Goal: Find specific page/section

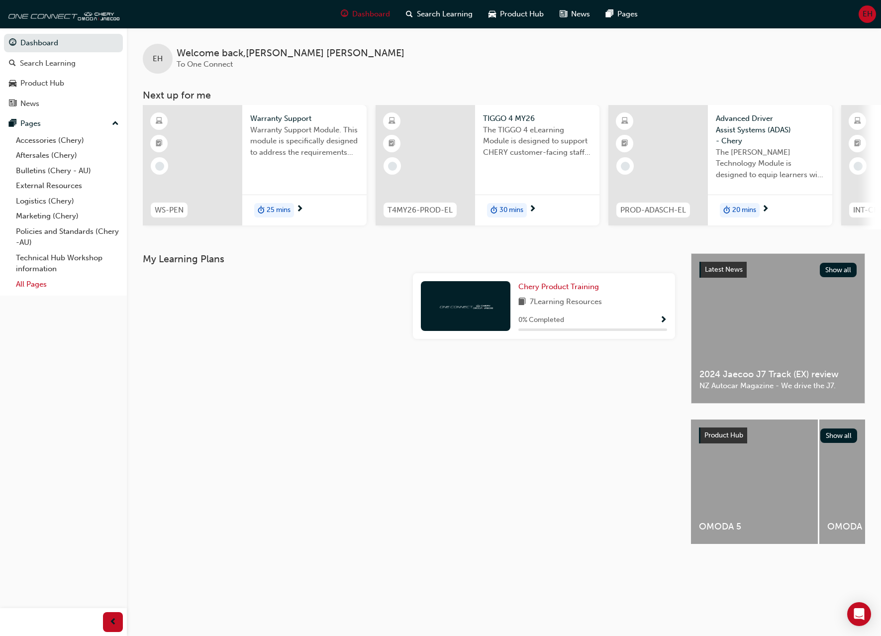
click at [32, 281] on link "All Pages" at bounding box center [67, 284] width 111 height 15
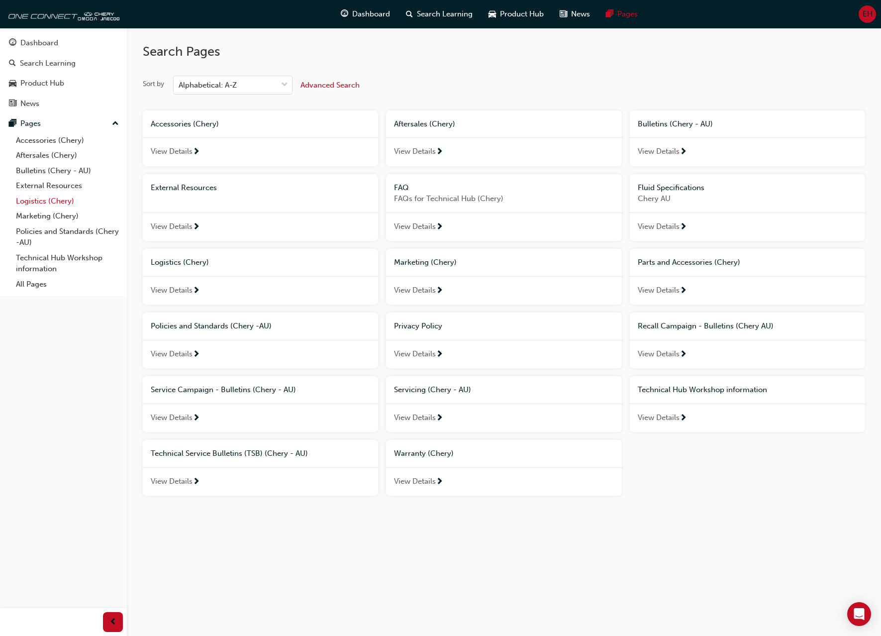
click at [59, 204] on link "Logistics (Chery)" at bounding box center [67, 201] width 111 height 15
